Goal: Information Seeking & Learning: Learn about a topic

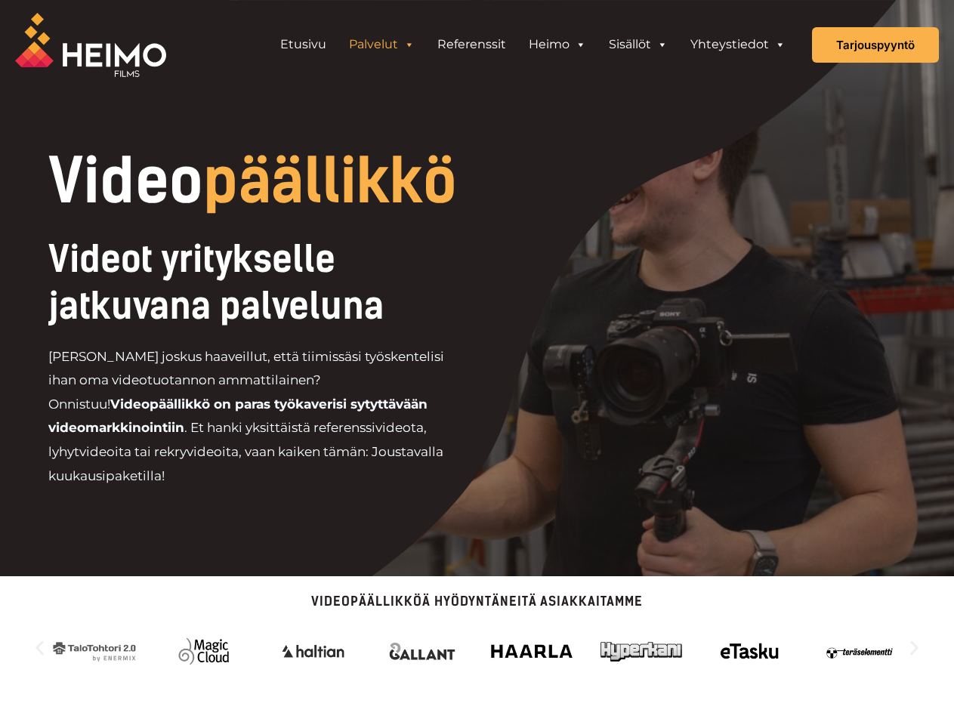
click at [477, 363] on div "Videot yritykselle jatkuvana palveluna [PERSON_NAME] joskus haaveillut, että ti…" at bounding box center [307, 368] width 518 height 265
click at [382, 45] on link "Palvelut" at bounding box center [382, 44] width 88 height 30
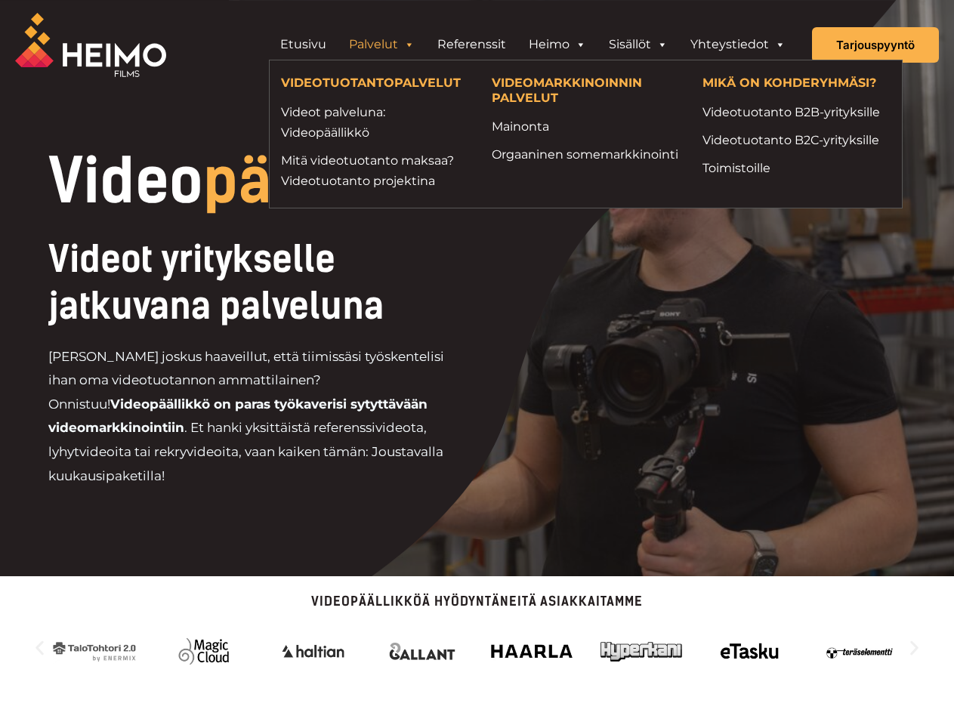
click at [409, 45] on span "Header Widget 1" at bounding box center [409, 44] width 12 height 30
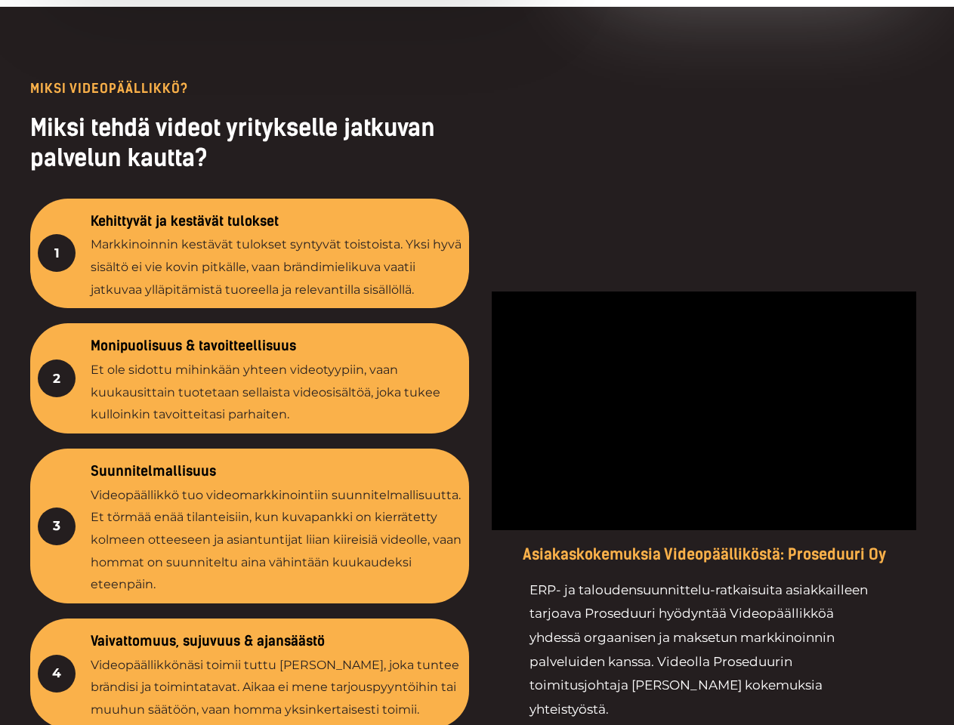
click at [638, 82] on div at bounding box center [704, 530] width 440 height 897
click at [662, 82] on div at bounding box center [704, 530] width 440 height 897
click at [780, 82] on div at bounding box center [704, 530] width 440 height 897
click at [477, 628] on div at bounding box center [477, 531] width 954 height 1048
click at [39, 655] on div "4" at bounding box center [57, 674] width 38 height 38
